Goal: Information Seeking & Learning: Learn about a topic

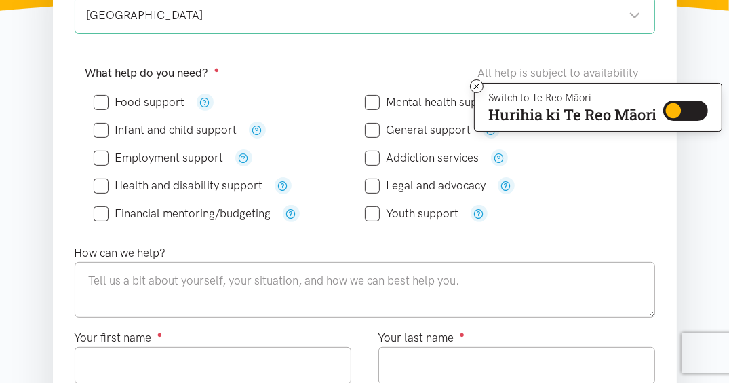
scroll to position [271, 0]
click at [103, 157] on input "Employment support" at bounding box center [159, 157] width 130 height 12
checkbox input "true"
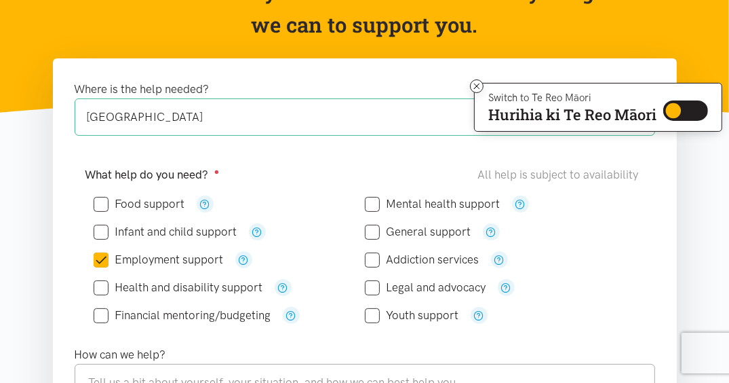
scroll to position [0, 0]
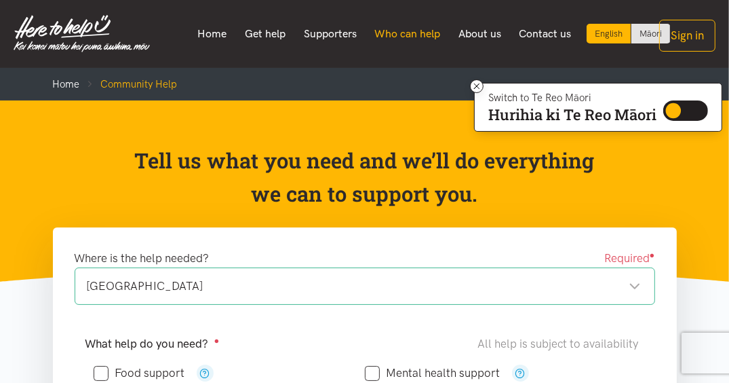
click at [412, 35] on link "Who can help" at bounding box center [408, 34] width 84 height 28
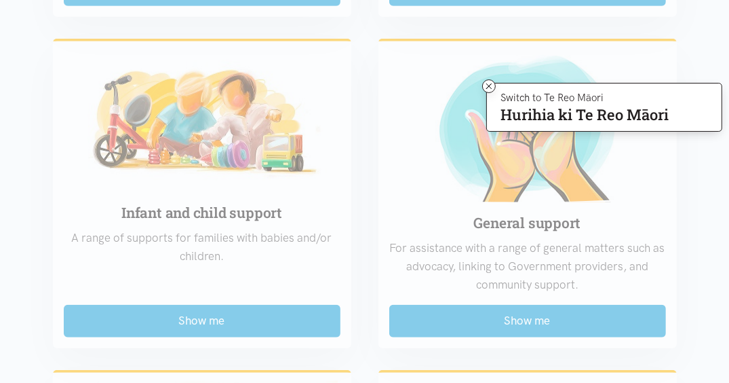
scroll to position [678, 0]
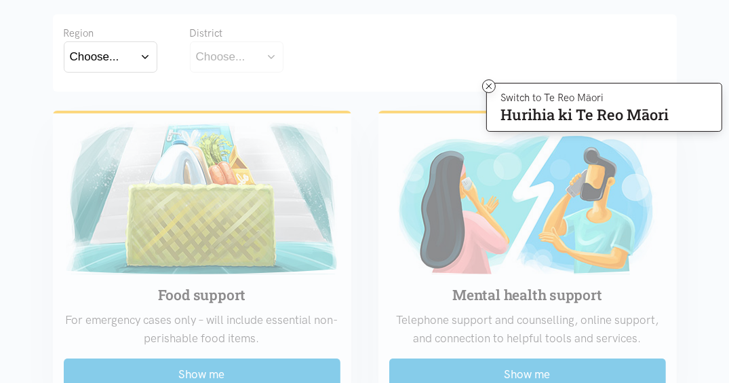
scroll to position [0, 0]
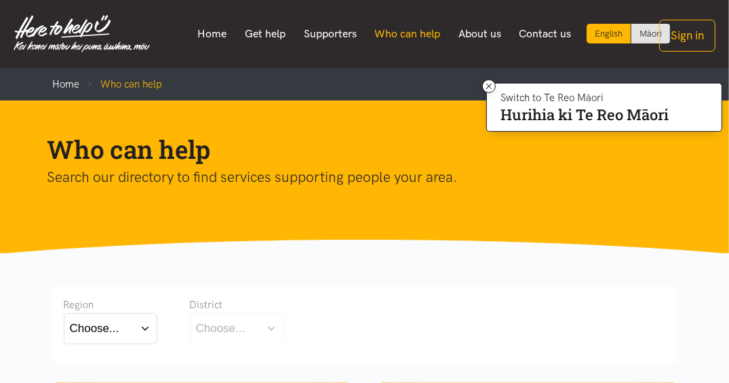
click at [389, 31] on link "Who can help" at bounding box center [408, 34] width 84 height 28
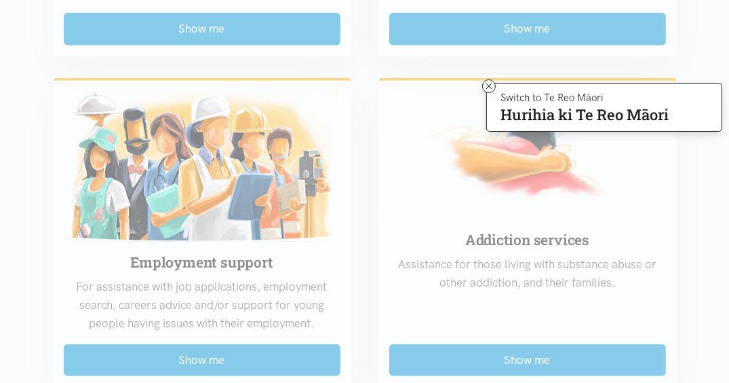
scroll to position [1018, 0]
